Goal: Register for event/course

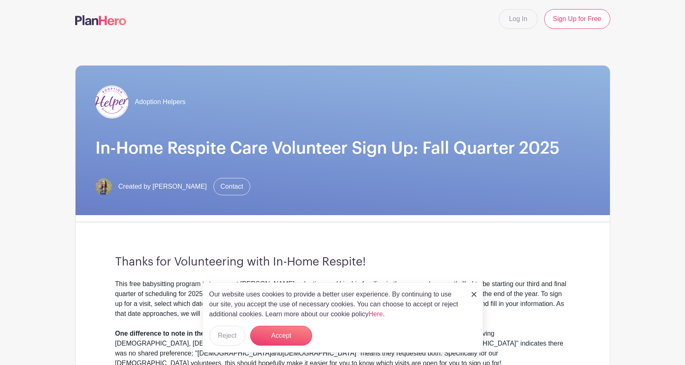
scroll to position [2, 0]
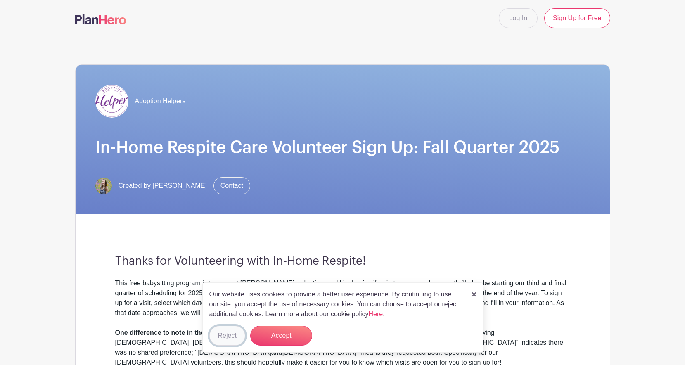
click at [233, 339] on button "Reject" at bounding box center [227, 336] width 36 height 20
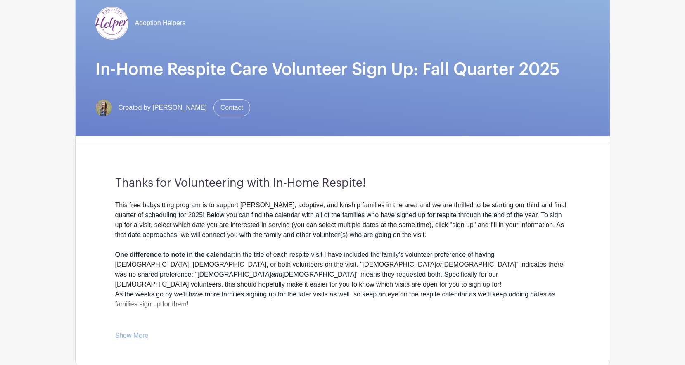
scroll to position [369, 0]
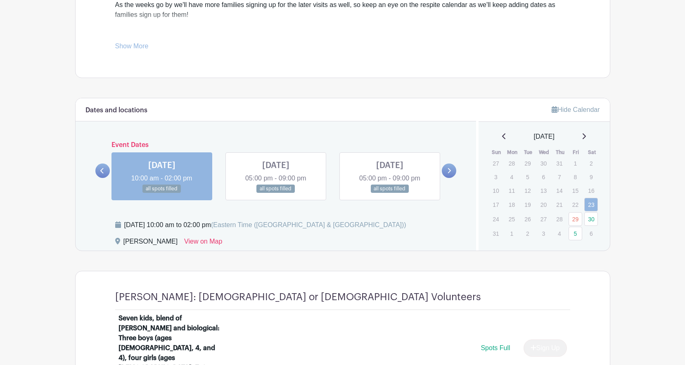
click at [276, 193] on link at bounding box center [276, 193] width 0 height 0
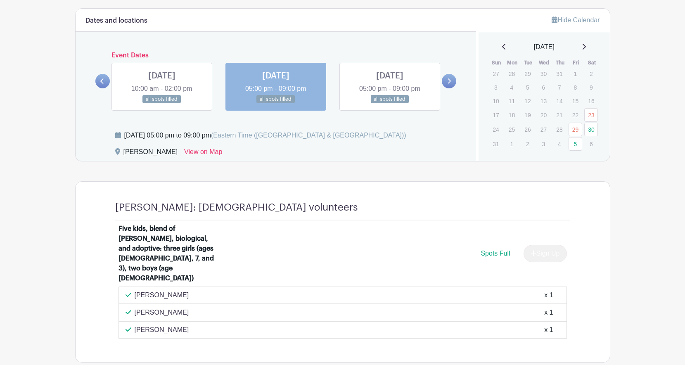
scroll to position [460, 0]
click at [162, 103] on link at bounding box center [162, 103] width 0 height 0
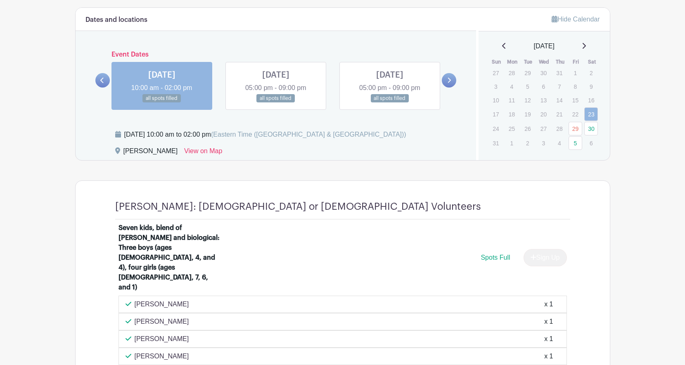
click at [276, 103] on link at bounding box center [276, 103] width 0 height 0
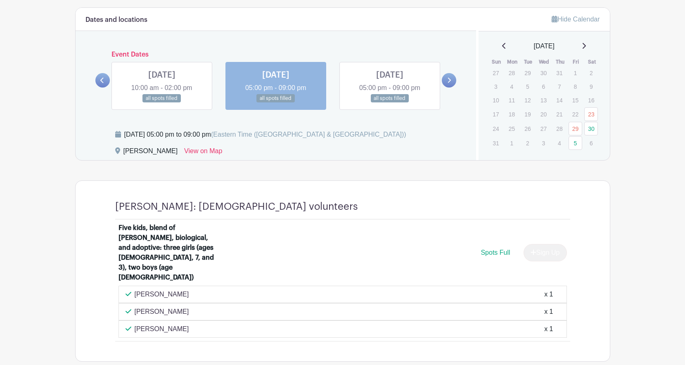
click at [448, 82] on icon at bounding box center [449, 80] width 4 height 6
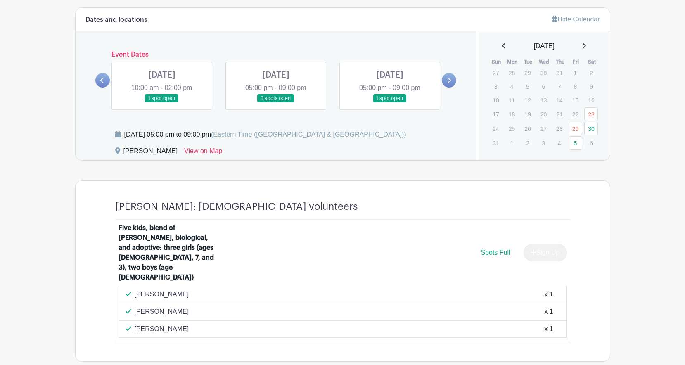
click at [452, 79] on link at bounding box center [449, 80] width 14 height 14
click at [276, 103] on link at bounding box center [276, 103] width 0 height 0
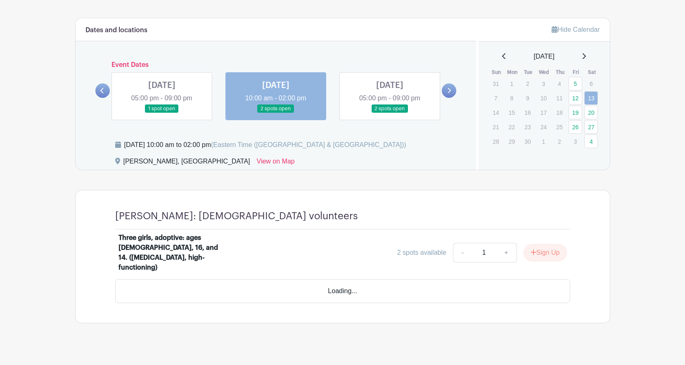
scroll to position [426, 0]
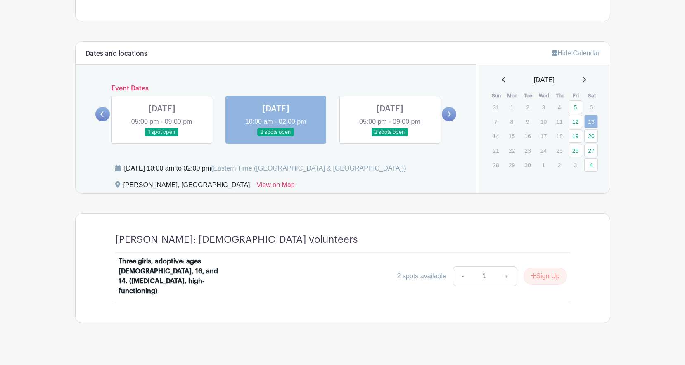
click at [390, 137] on link at bounding box center [390, 137] width 0 height 0
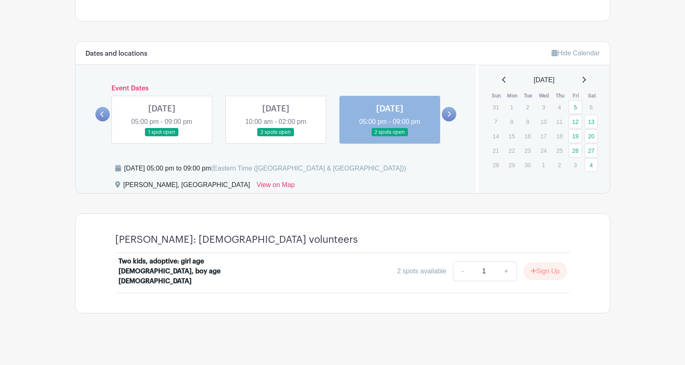
scroll to position [416, 0]
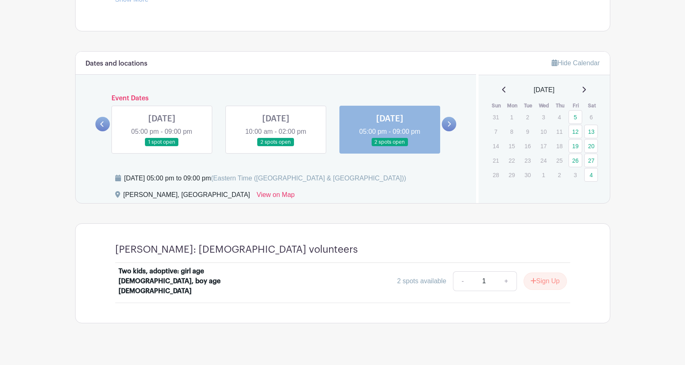
click at [390, 147] on link at bounding box center [390, 147] width 0 height 0
drag, startPoint x: 366, startPoint y: 110, endPoint x: 278, endPoint y: 119, distance: 88.5
click at [276, 147] on link at bounding box center [276, 147] width 0 height 0
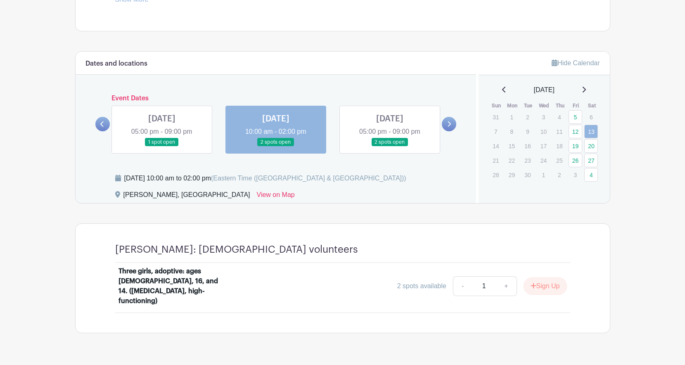
click at [538, 282] on button "Sign Up" at bounding box center [545, 286] width 43 height 17
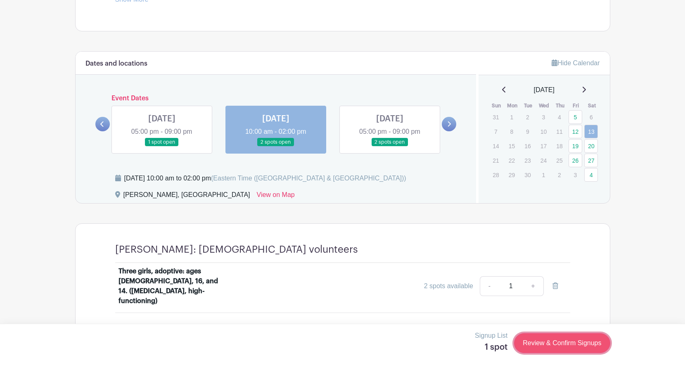
click at [559, 337] on link "Review & Confirm Signups" at bounding box center [562, 343] width 96 height 20
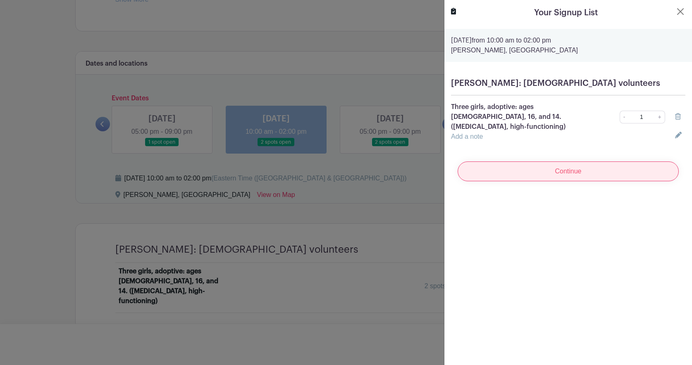
click at [571, 162] on input "Continue" at bounding box center [567, 172] width 221 height 20
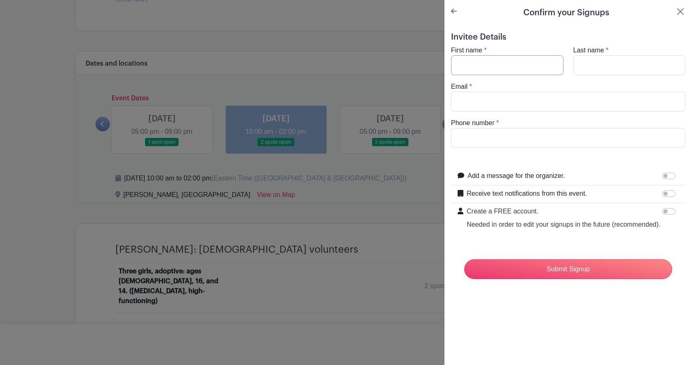
click at [492, 66] on input "First name" at bounding box center [507, 65] width 112 height 20
type input "Kelli"
type input "Carroll"
type input "carroll.kelli@gmail.com"
type input "3368484437"
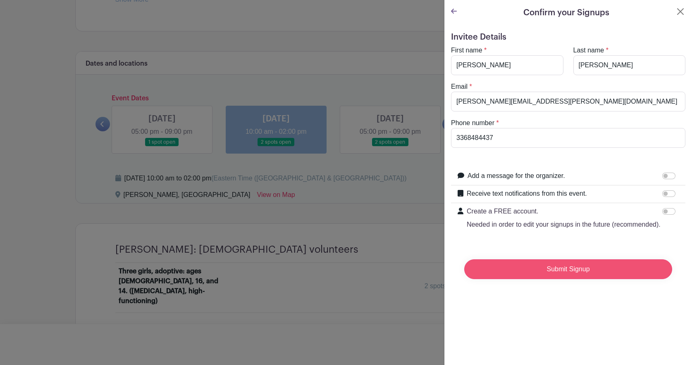
click at [550, 279] on input "Submit Signup" at bounding box center [568, 269] width 208 height 20
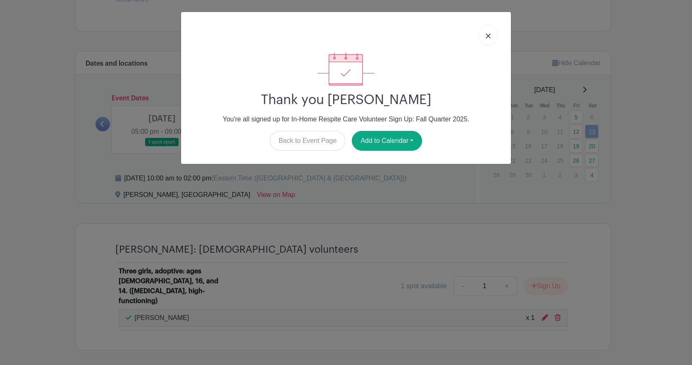
click at [486, 34] on img at bounding box center [487, 35] width 5 height 5
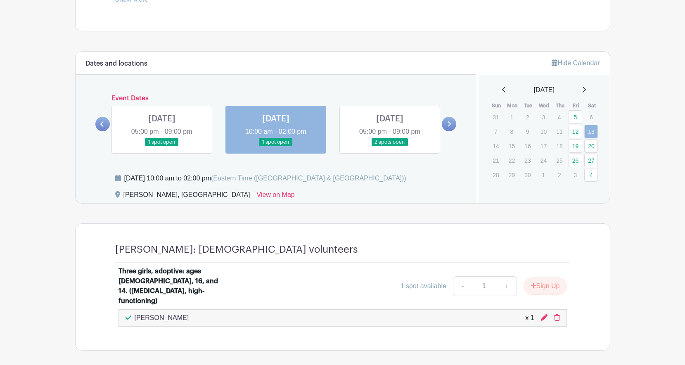
click at [450, 125] on icon at bounding box center [449, 123] width 3 height 5
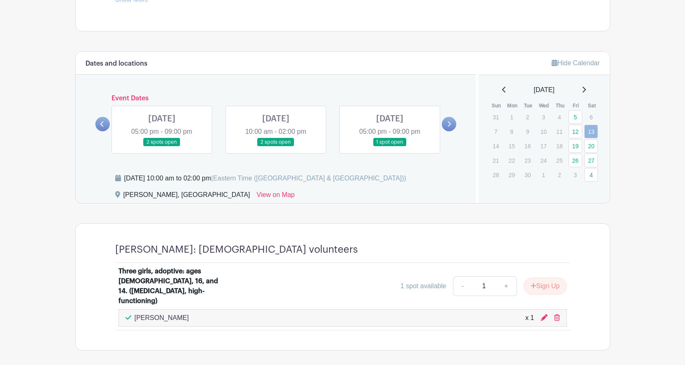
click at [276, 147] on link at bounding box center [276, 147] width 0 height 0
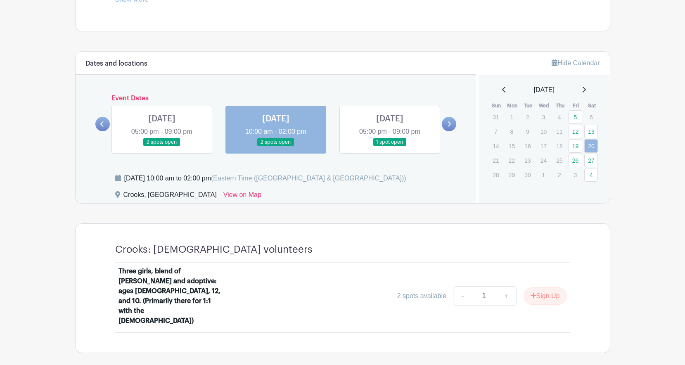
click at [390, 147] on link at bounding box center [390, 147] width 0 height 0
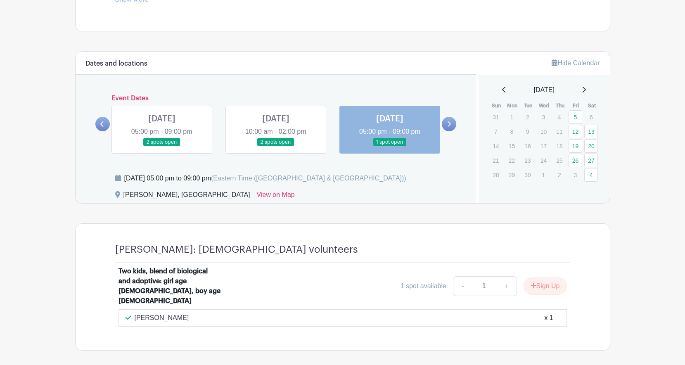
click at [447, 123] on icon at bounding box center [449, 124] width 4 height 6
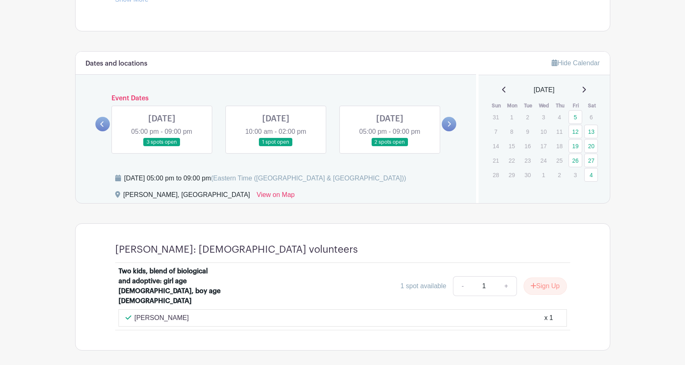
click at [447, 123] on icon at bounding box center [449, 124] width 4 height 6
click at [390, 147] on link at bounding box center [390, 147] width 0 height 0
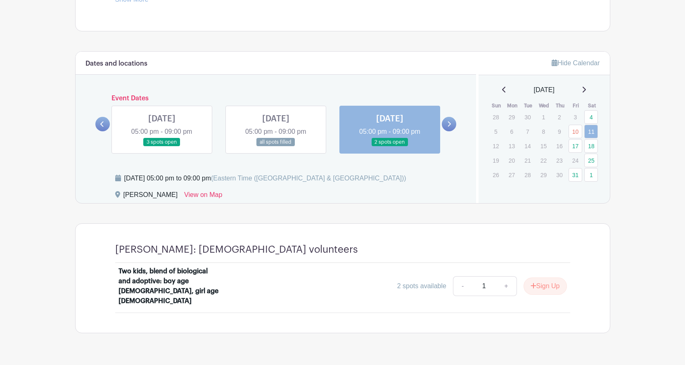
click at [447, 126] on icon at bounding box center [449, 124] width 4 height 6
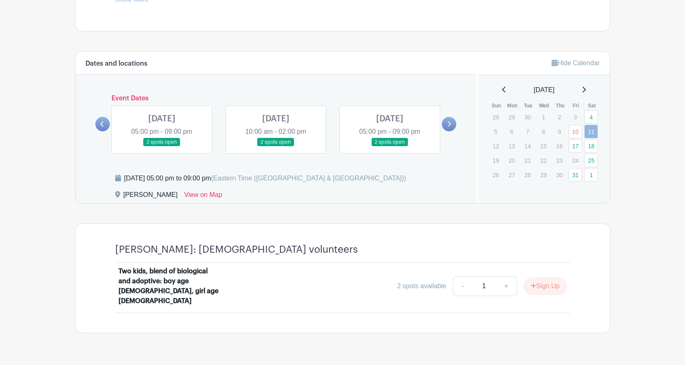
click at [276, 147] on link at bounding box center [276, 147] width 0 height 0
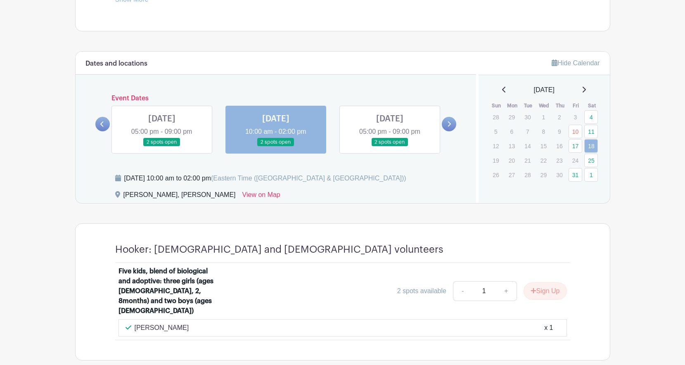
click at [449, 125] on icon at bounding box center [449, 124] width 4 height 6
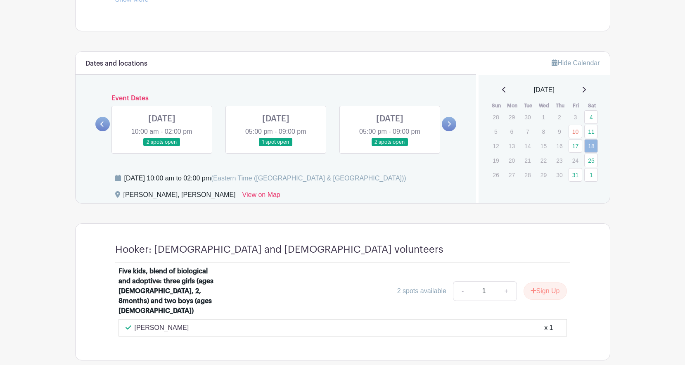
click at [451, 124] on icon at bounding box center [449, 123] width 3 height 5
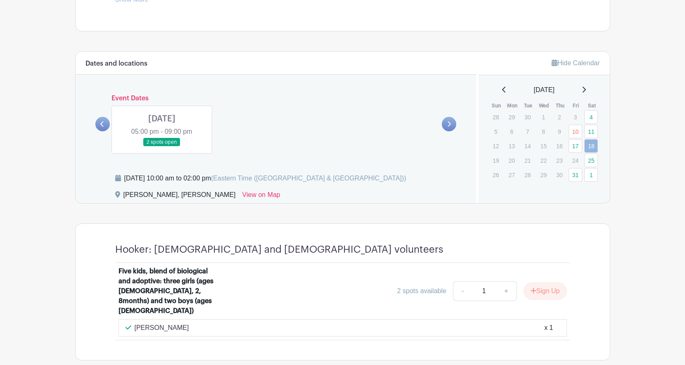
click at [162, 147] on link at bounding box center [162, 147] width 0 height 0
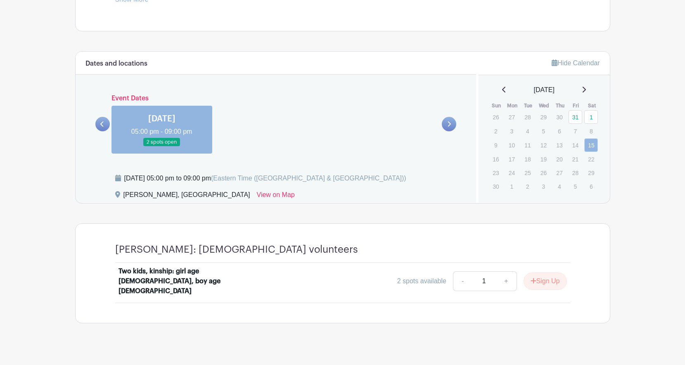
click at [96, 120] on link at bounding box center [102, 124] width 14 height 14
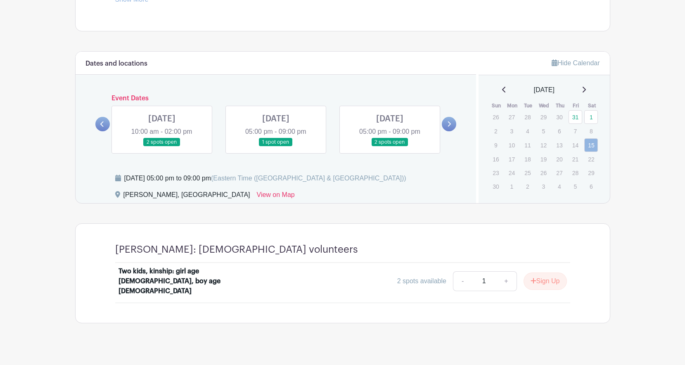
click at [101, 122] on icon at bounding box center [102, 124] width 4 height 6
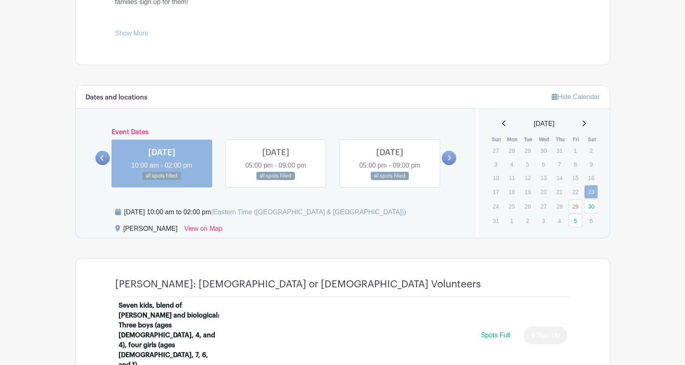
scroll to position [384, 0]
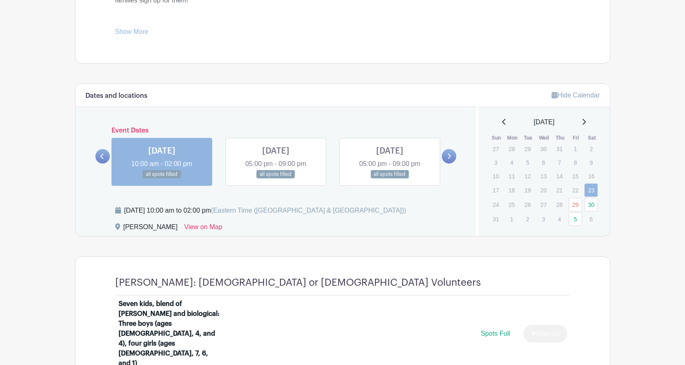
click at [451, 157] on icon at bounding box center [449, 156] width 4 height 6
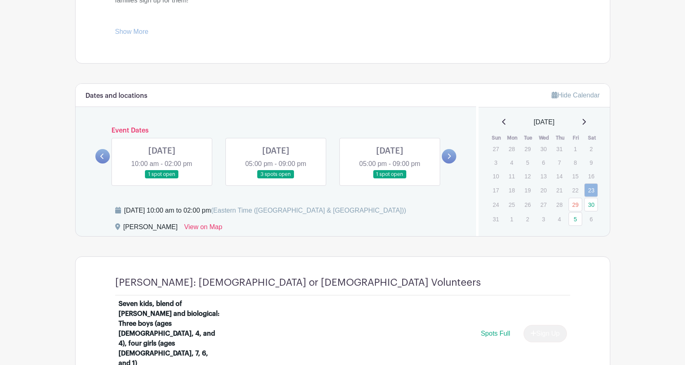
click at [451, 157] on icon at bounding box center [449, 156] width 4 height 6
click at [276, 179] on link at bounding box center [276, 179] width 0 height 0
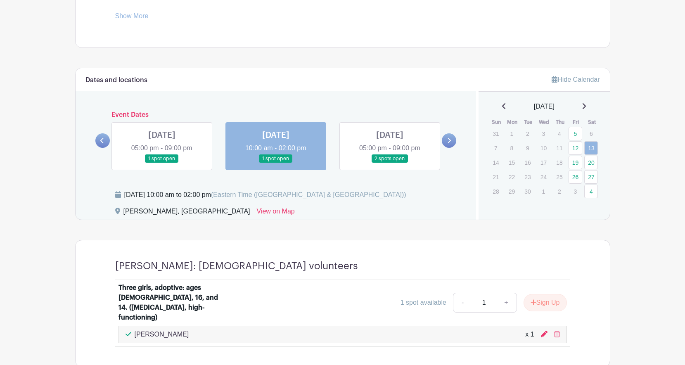
scroll to position [443, 0]
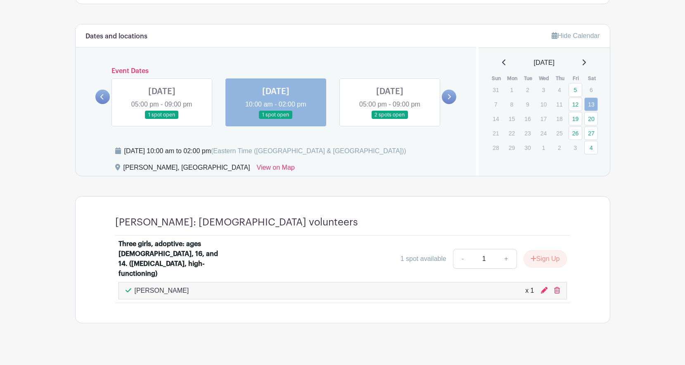
click at [101, 98] on icon at bounding box center [102, 97] width 4 height 6
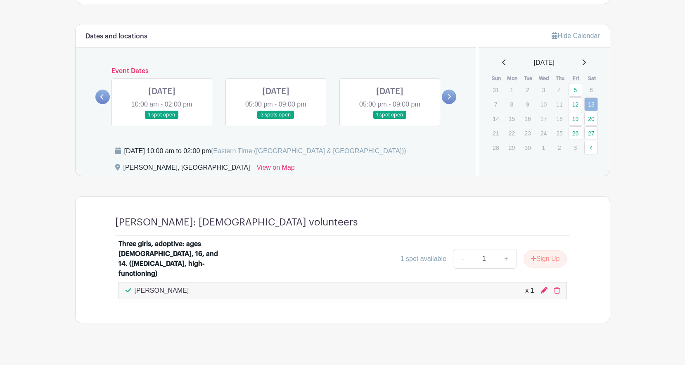
click at [101, 98] on icon at bounding box center [102, 97] width 4 height 6
click at [162, 119] on link at bounding box center [162, 119] width 0 height 0
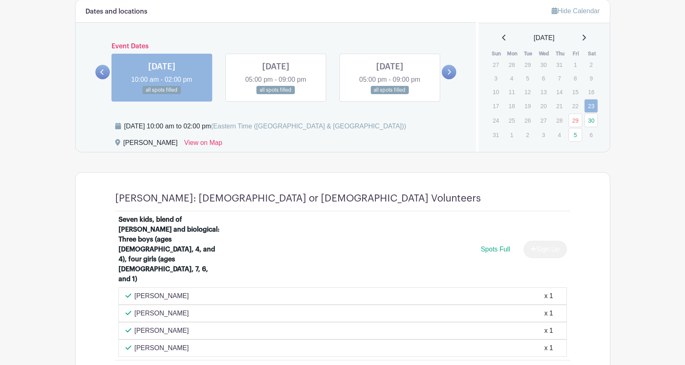
scroll to position [477, 0]
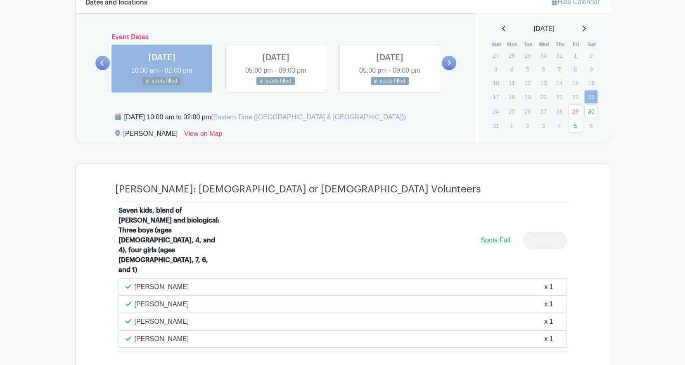
click at [276, 86] on link at bounding box center [276, 86] width 0 height 0
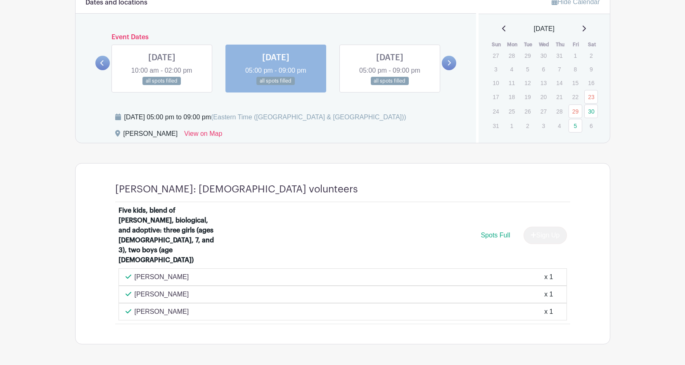
click at [390, 86] on link at bounding box center [390, 86] width 0 height 0
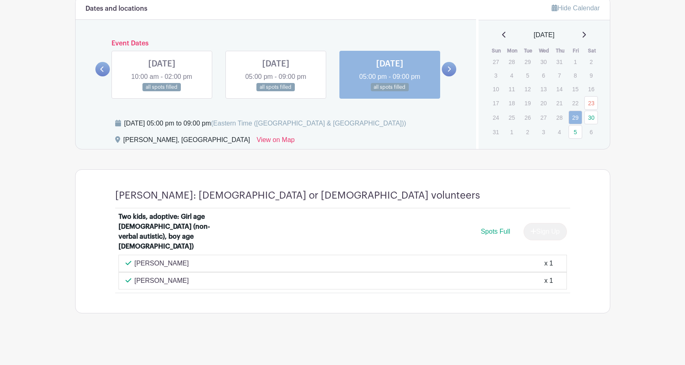
scroll to position [451, 0]
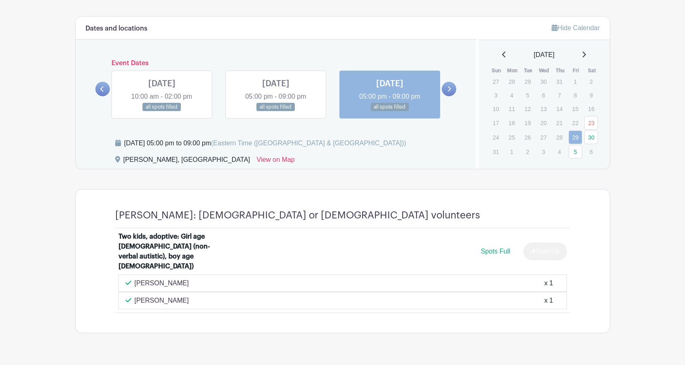
click at [450, 91] on icon at bounding box center [449, 89] width 4 height 6
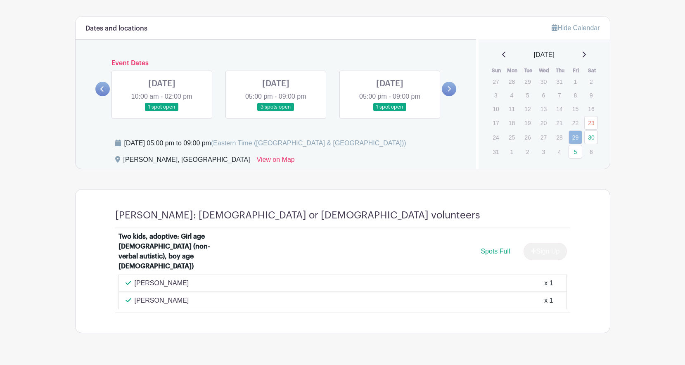
click at [162, 112] on link at bounding box center [162, 112] width 0 height 0
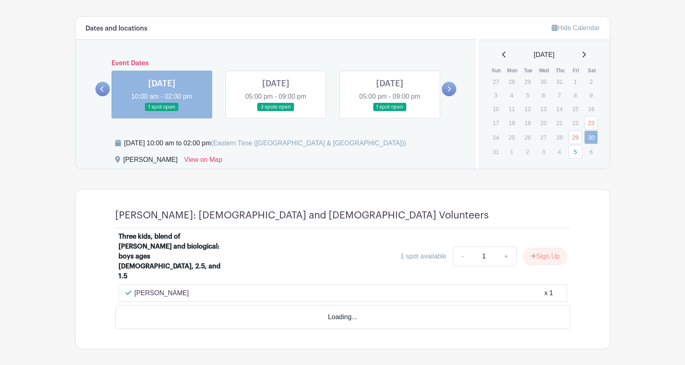
click at [162, 112] on link at bounding box center [162, 112] width 0 height 0
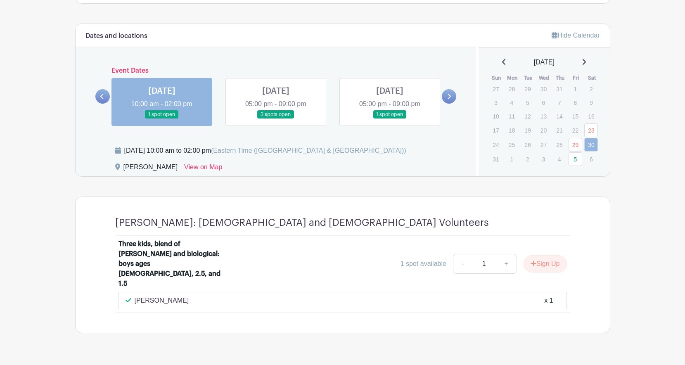
click at [276, 119] on link at bounding box center [276, 119] width 0 height 0
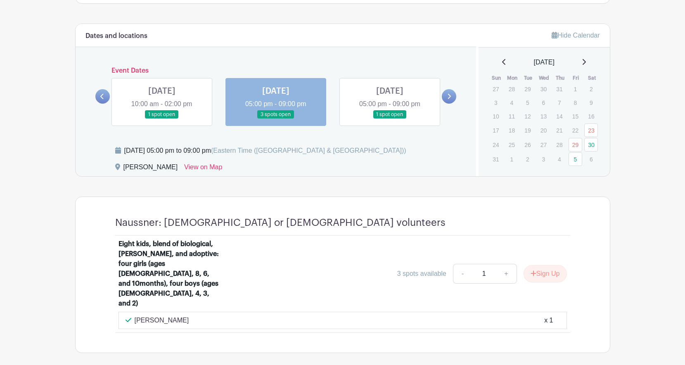
click at [390, 119] on link at bounding box center [390, 119] width 0 height 0
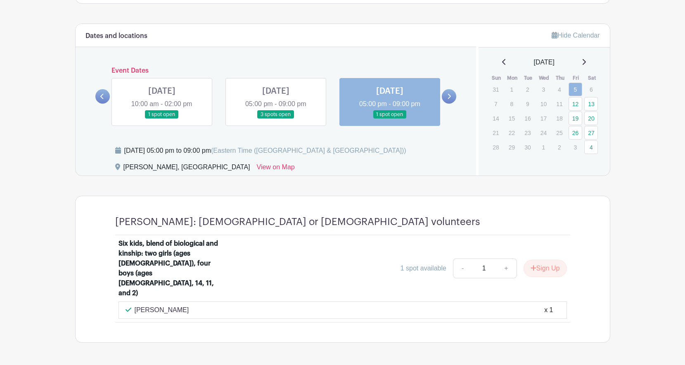
click at [450, 97] on icon at bounding box center [449, 96] width 3 height 5
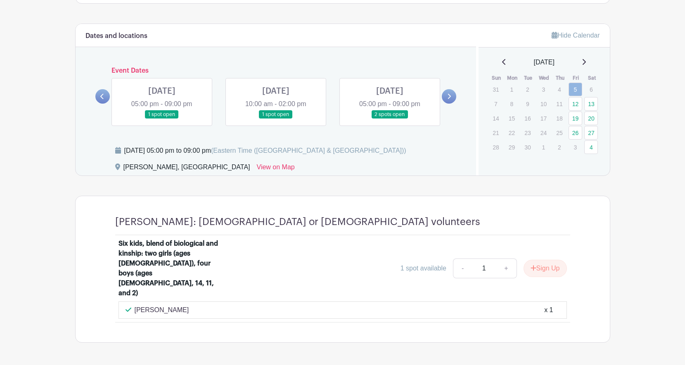
click at [276, 119] on link at bounding box center [276, 119] width 0 height 0
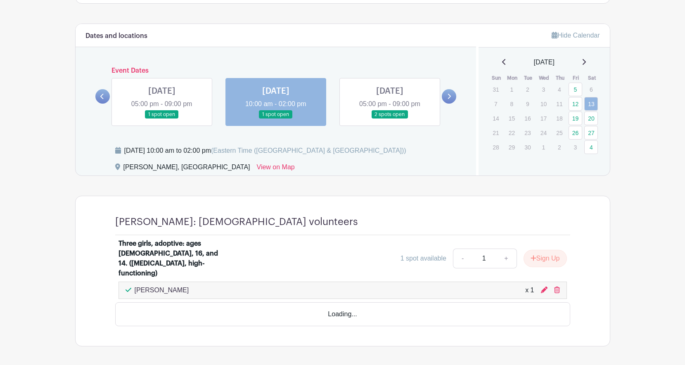
scroll to position [443, 0]
click at [390, 119] on link at bounding box center [390, 119] width 0 height 0
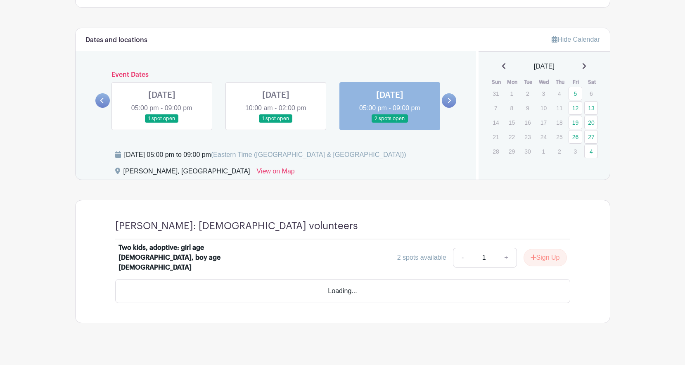
scroll to position [416, 0]
